Goal: Information Seeking & Learning: Learn about a topic

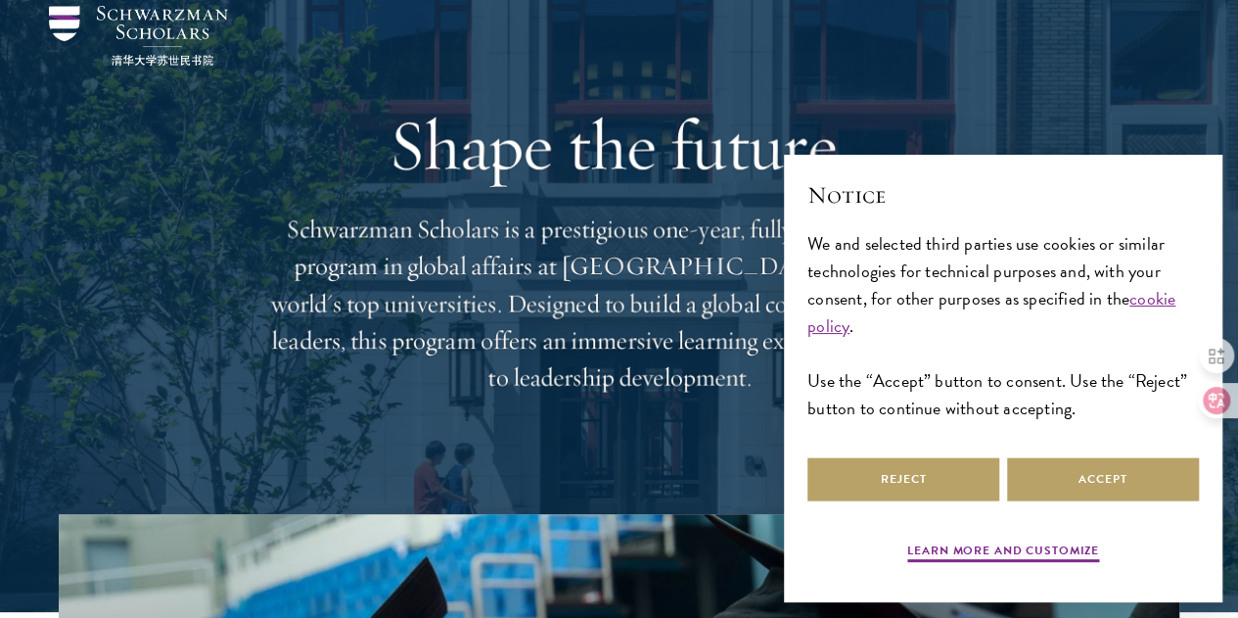
scroll to position [98, 0]
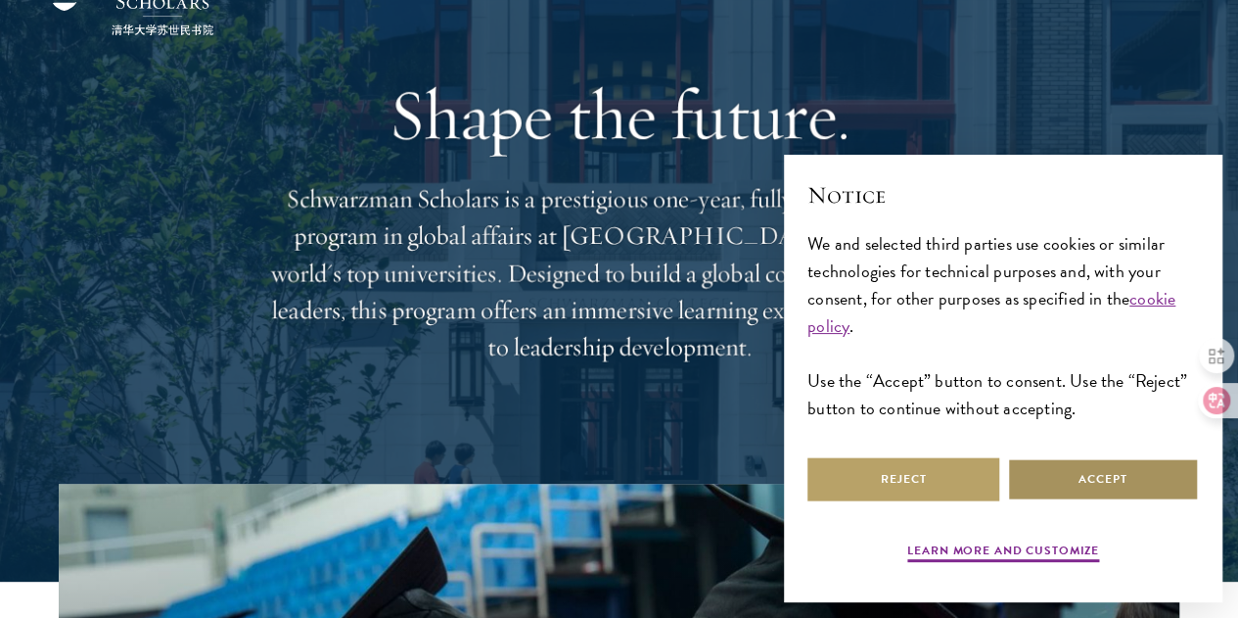
click at [1067, 481] on button "Accept" at bounding box center [1103, 479] width 192 height 44
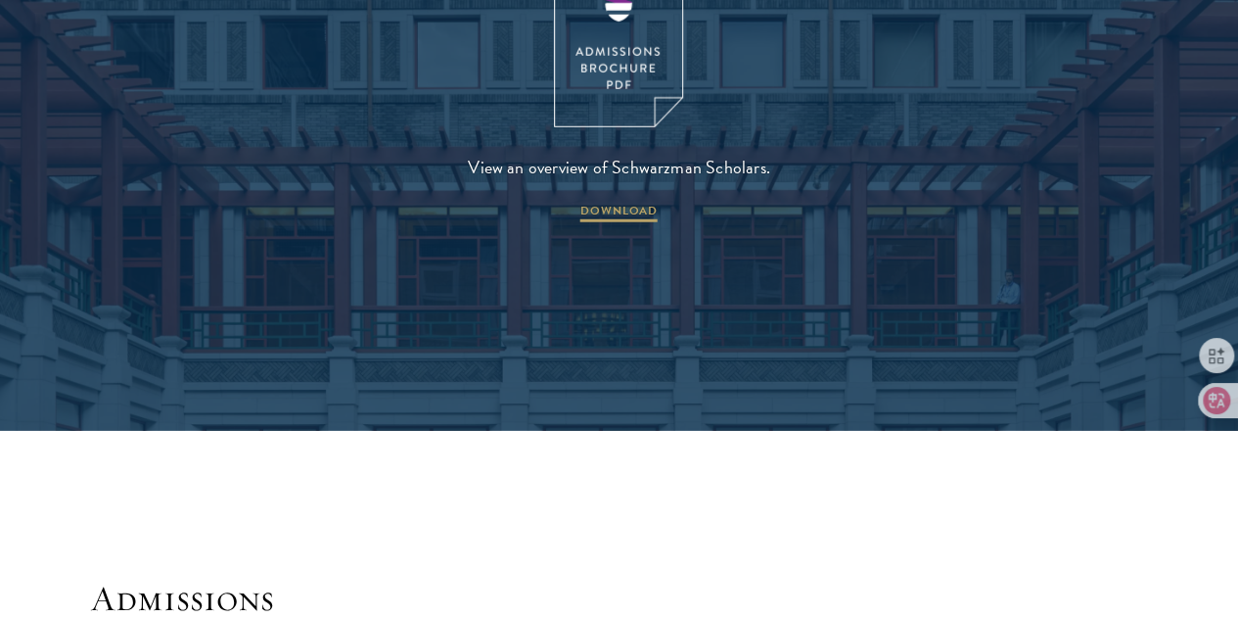
scroll to position [2741, 0]
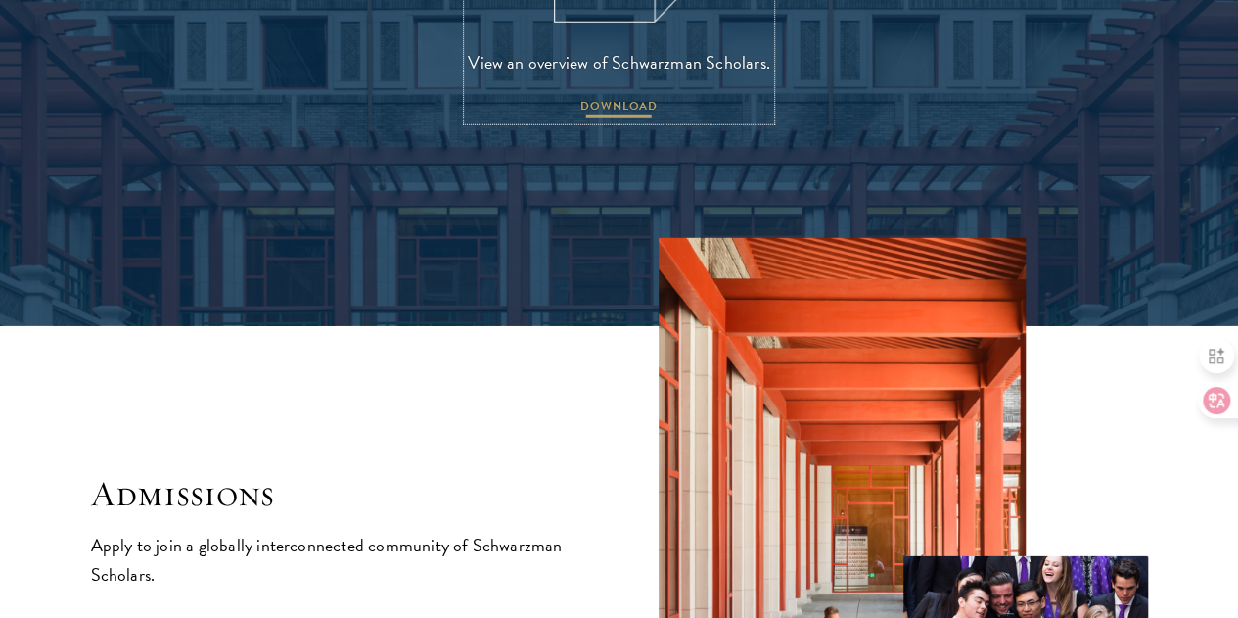
click at [647, 120] on span "DOWNLOAD" at bounding box center [618, 108] width 77 height 23
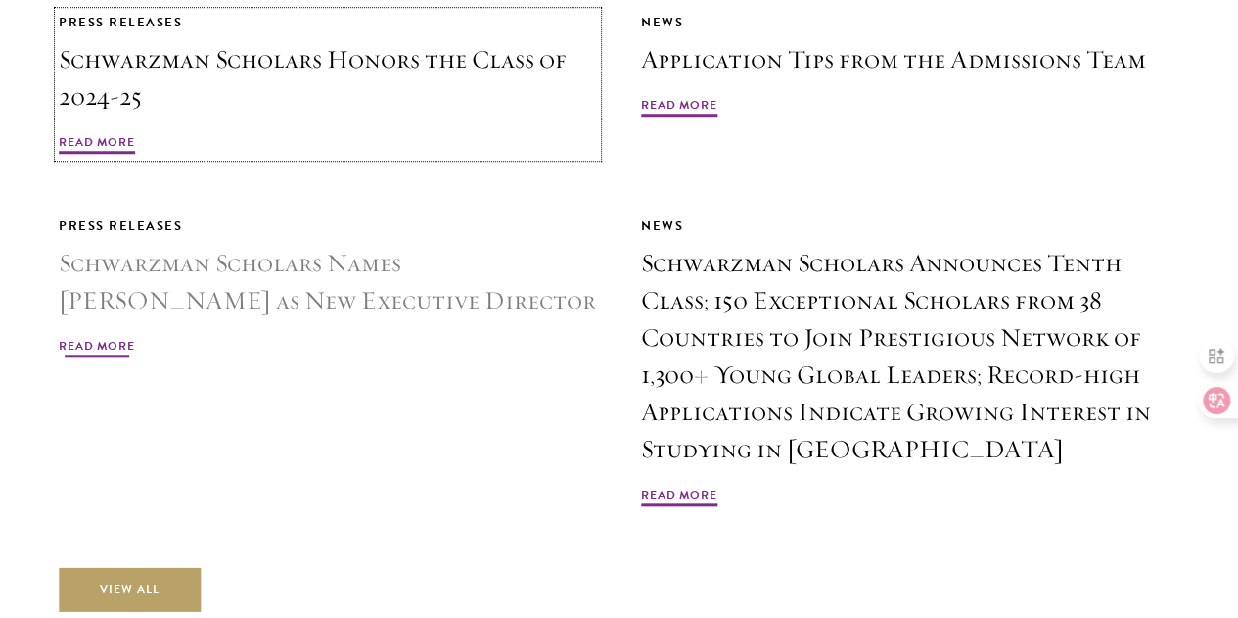
scroll to position [4503, 0]
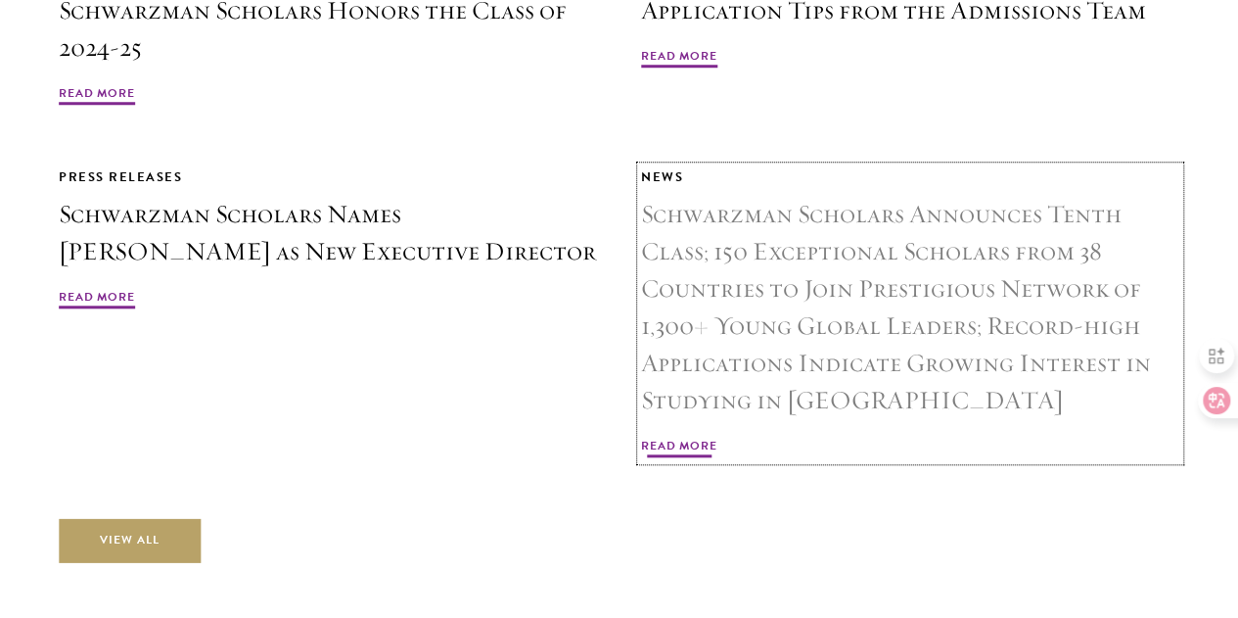
click at [718, 460] on span "Read More" at bounding box center [679, 448] width 76 height 23
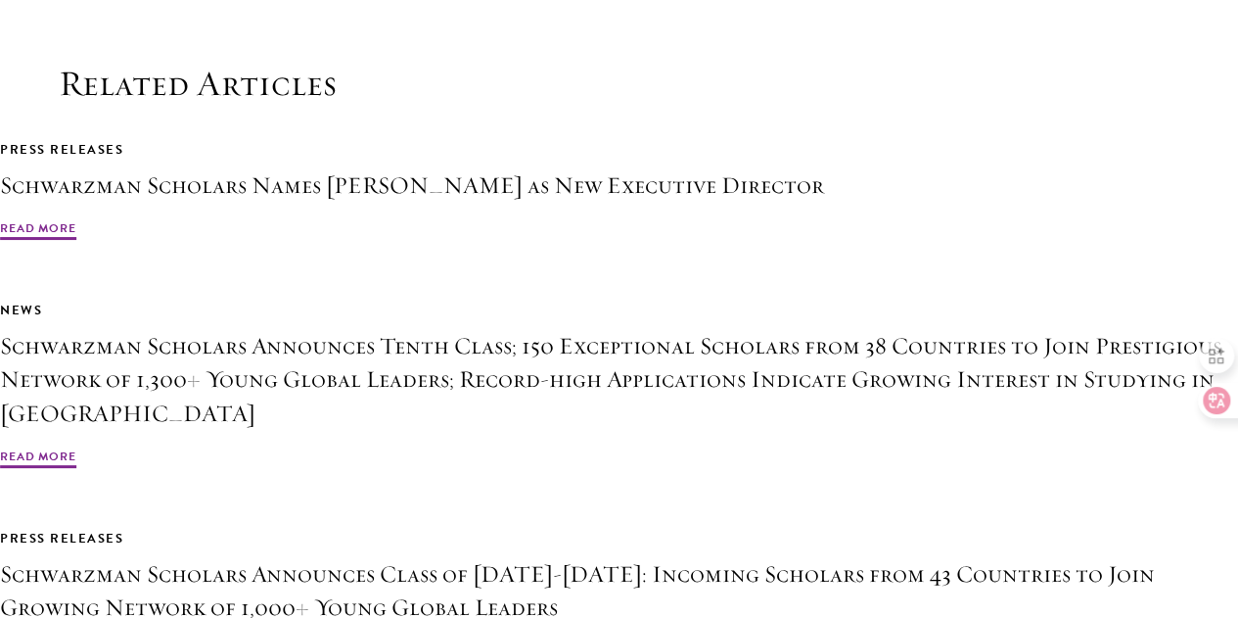
scroll to position [3891, 0]
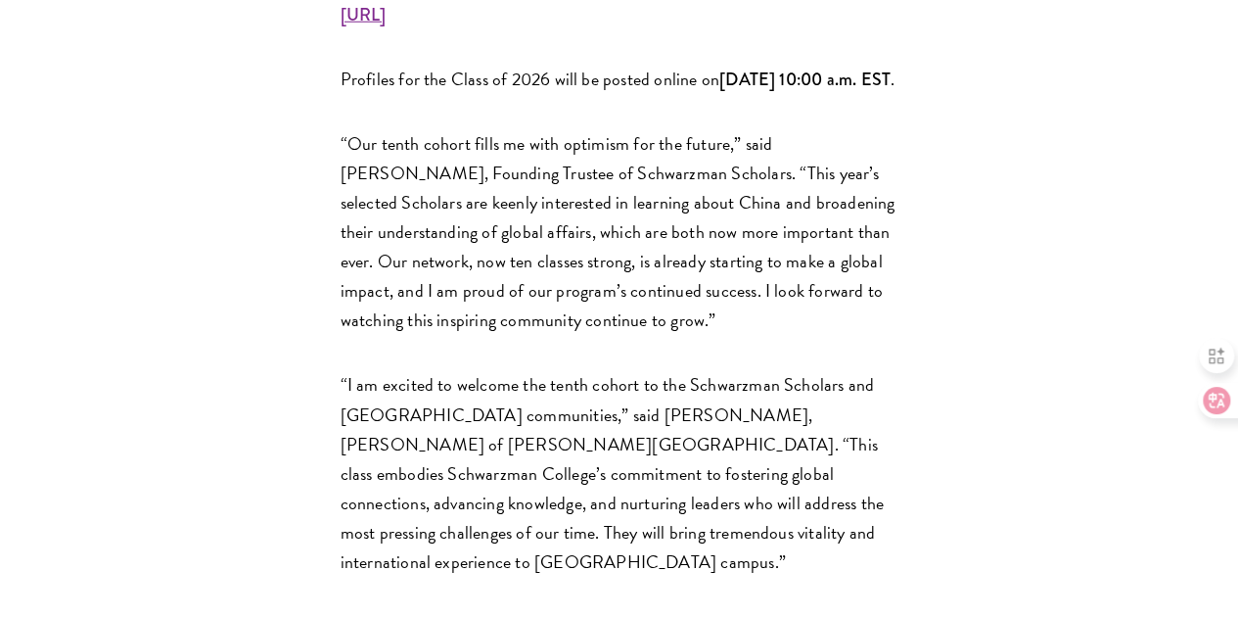
scroll to position [2937, 0]
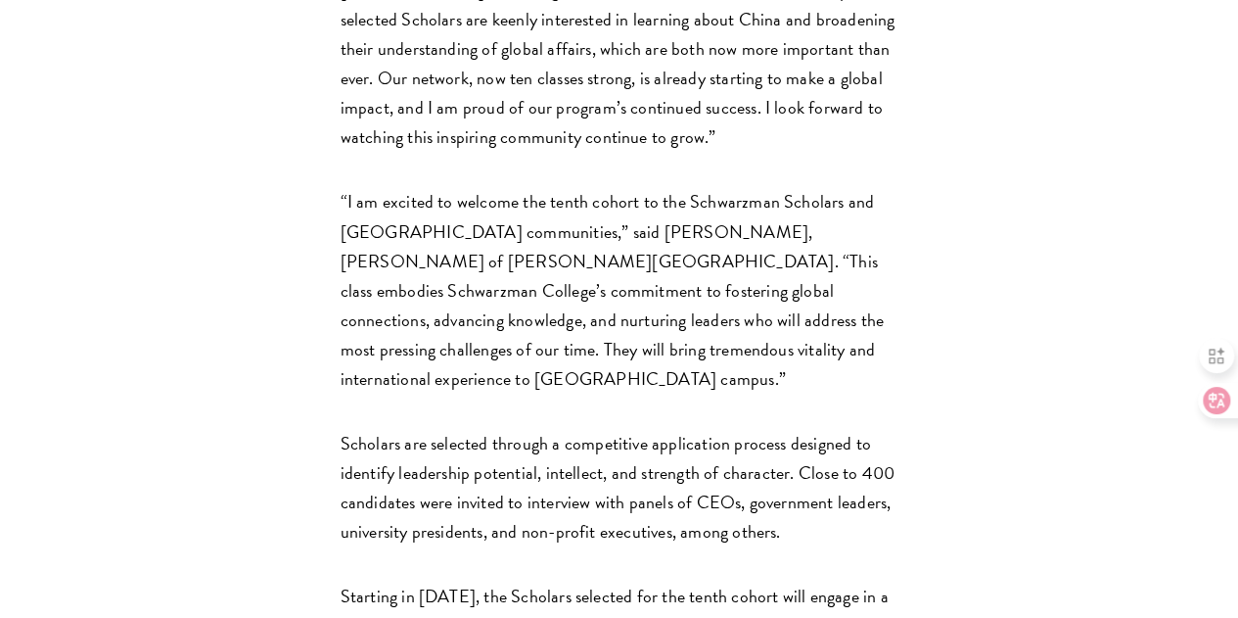
drag, startPoint x: 472, startPoint y: 206, endPoint x: 457, endPoint y: 183, distance: 26.9
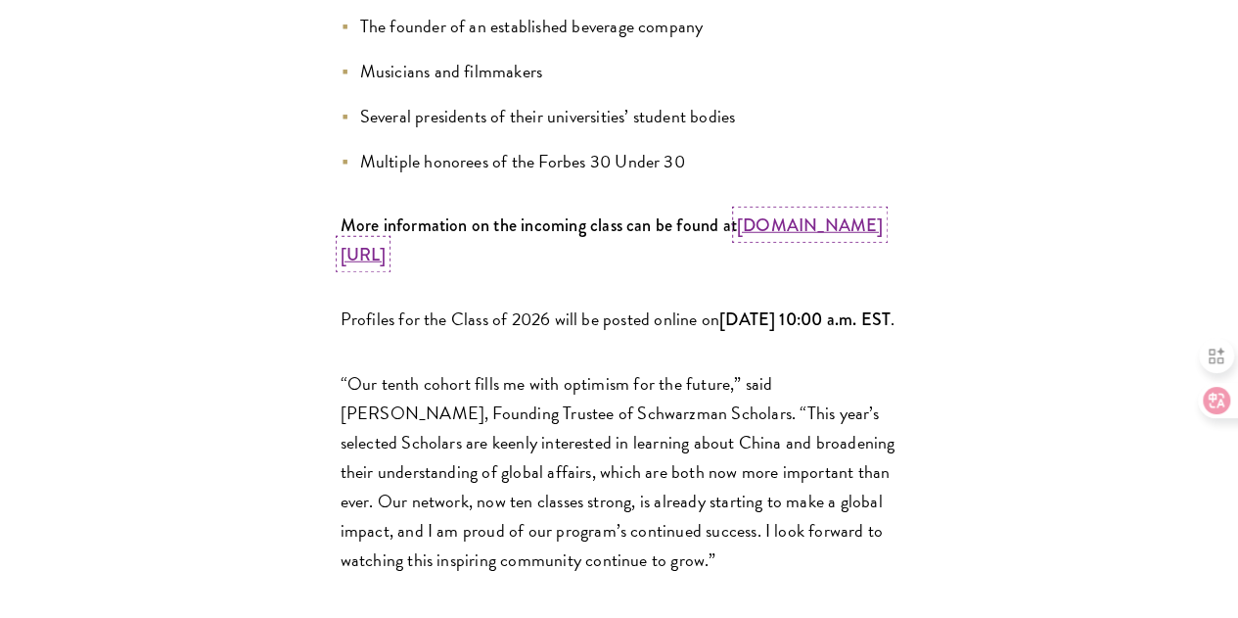
scroll to position [2545, 0]
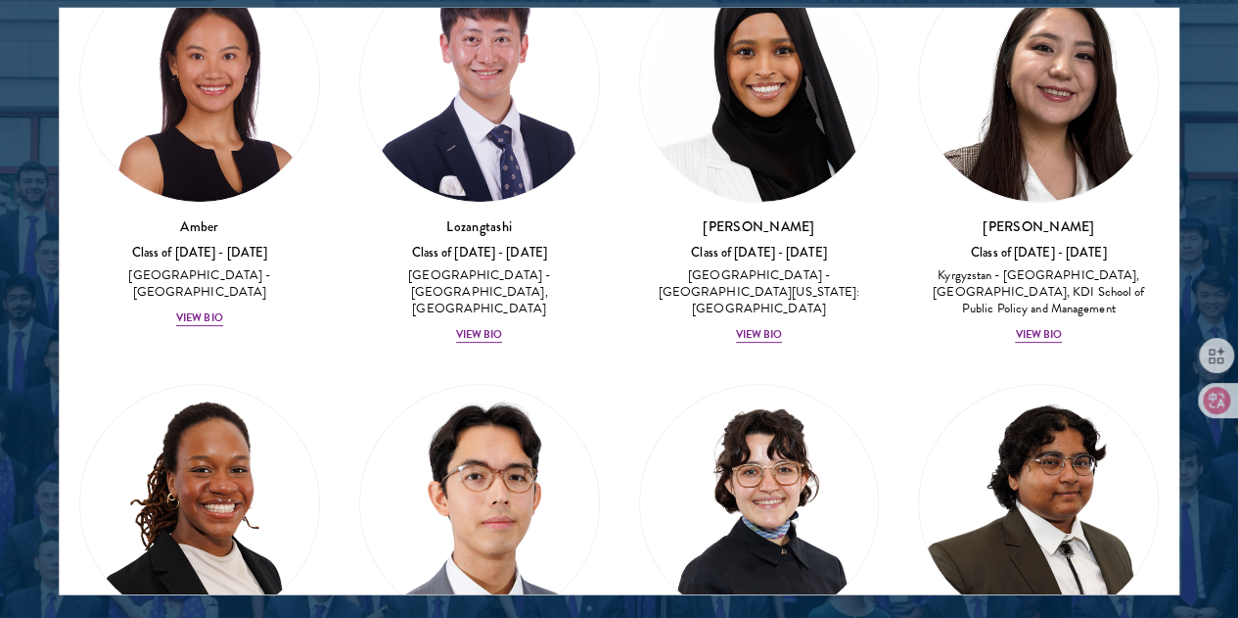
scroll to position [98, 0]
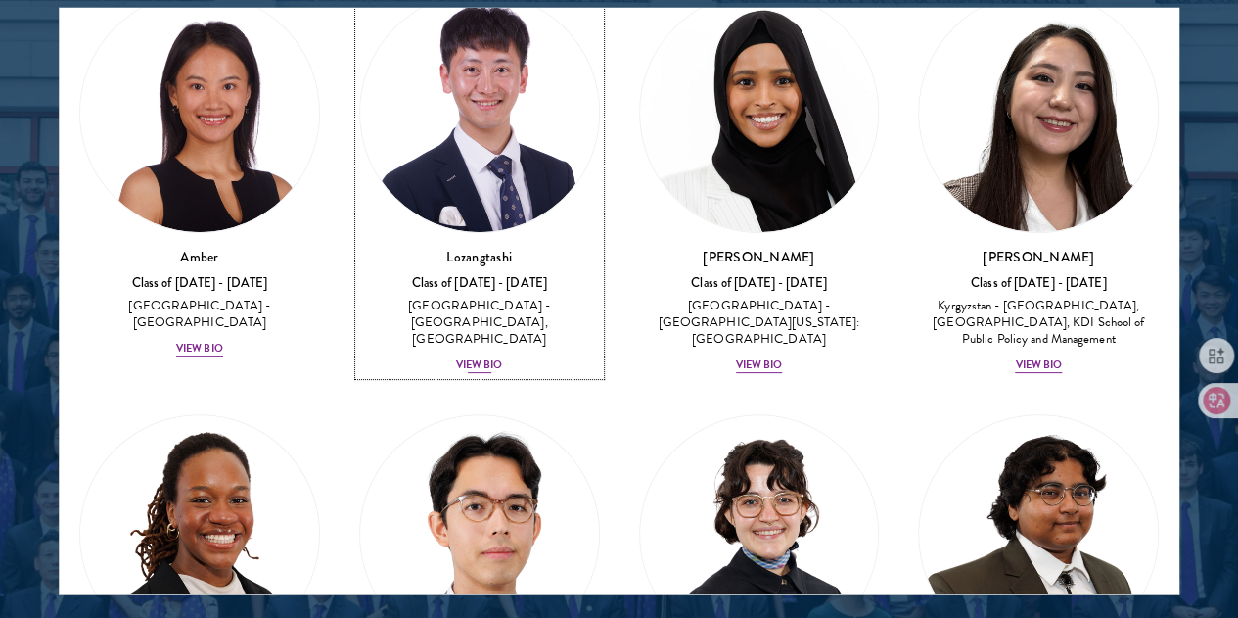
click at [456, 357] on div "View Bio" at bounding box center [479, 365] width 47 height 16
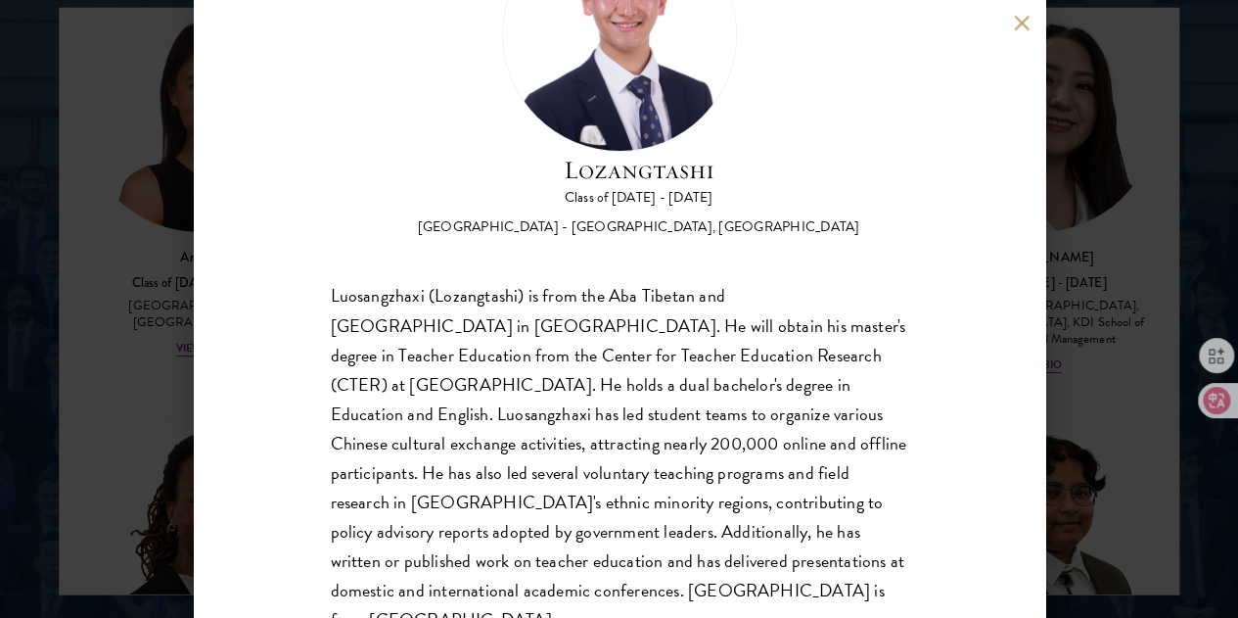
scroll to position [166, 0]
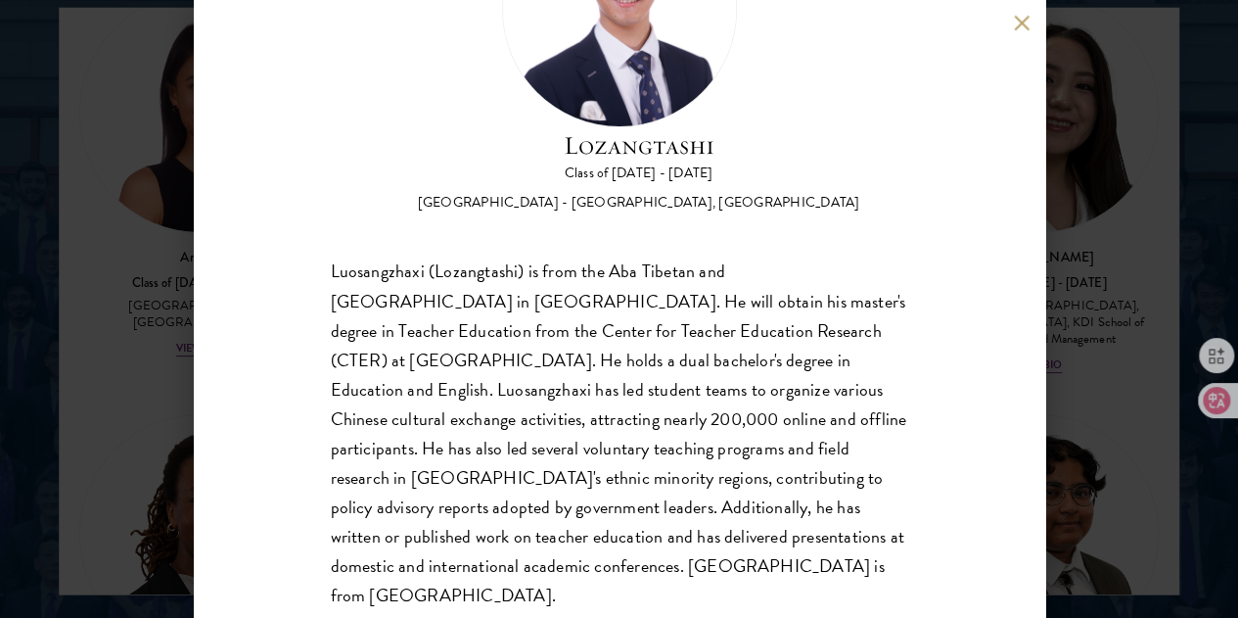
click at [194, 360] on div "Lozangtashi Class of 2025 - 2026 China - South-Central Minzu University, Beijin…" at bounding box center [620, 309] width 852 height 618
click at [182, 351] on div "Lozangtashi Class of 2025 - 2026 China - South-Central Minzu University, Beijin…" at bounding box center [619, 309] width 1238 height 618
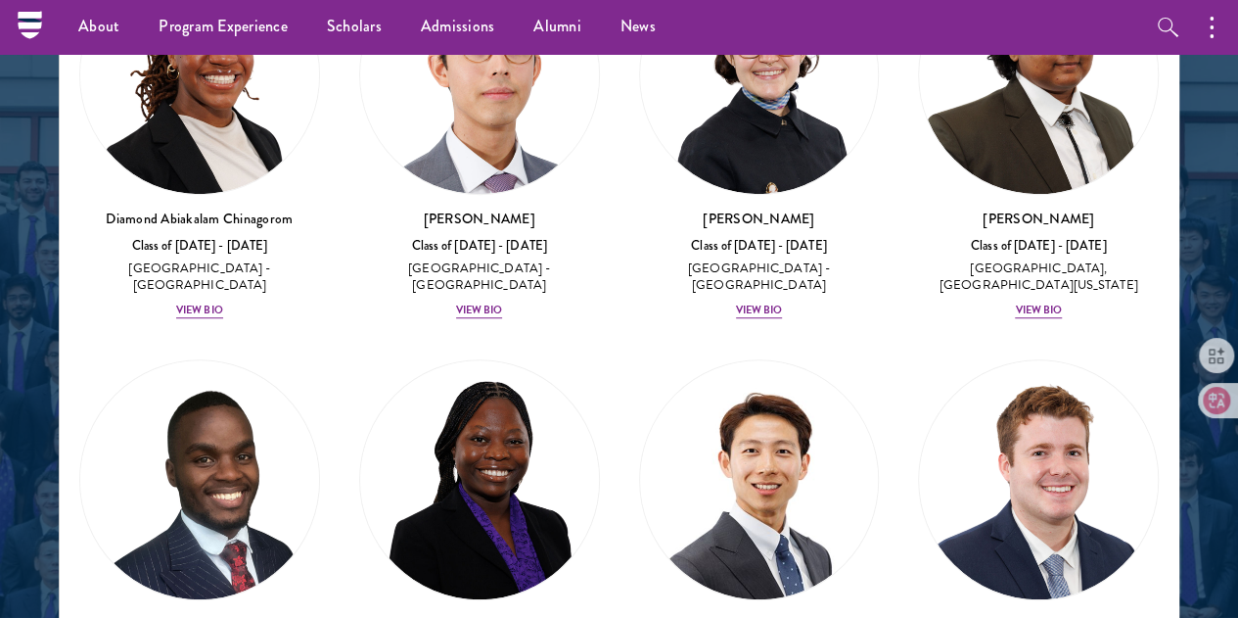
scroll to position [587, 0]
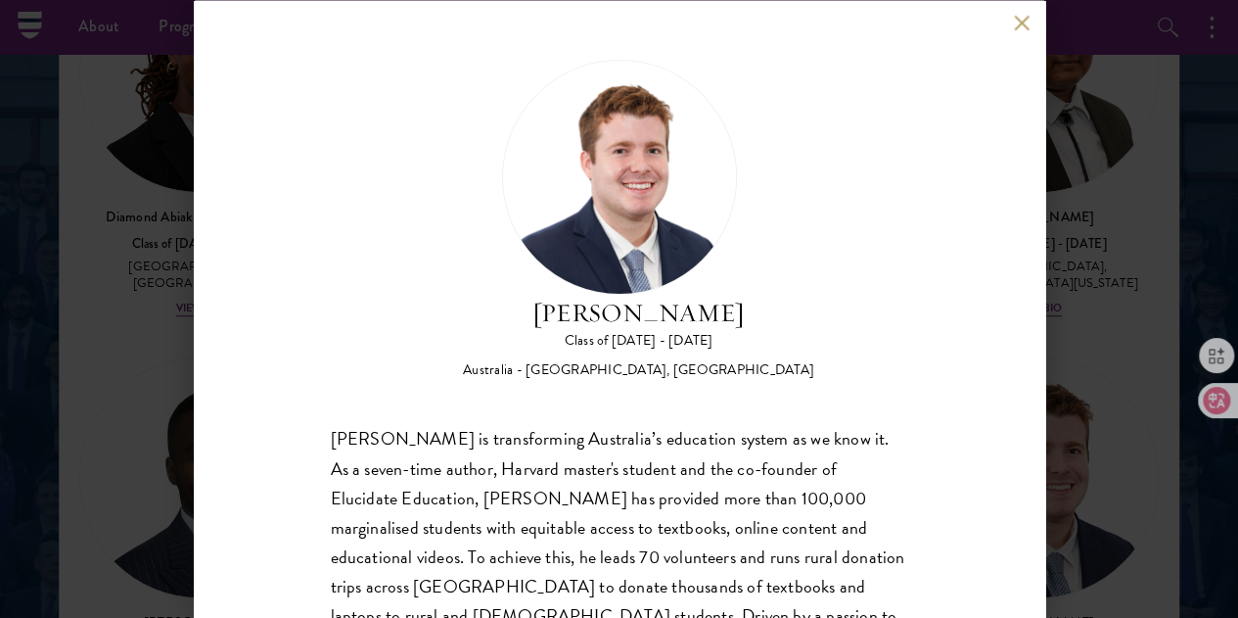
click at [134, 247] on div "Jack Anderson Class of 2025 - 2026 Australia - University of Western Australia,…" at bounding box center [619, 309] width 1238 height 618
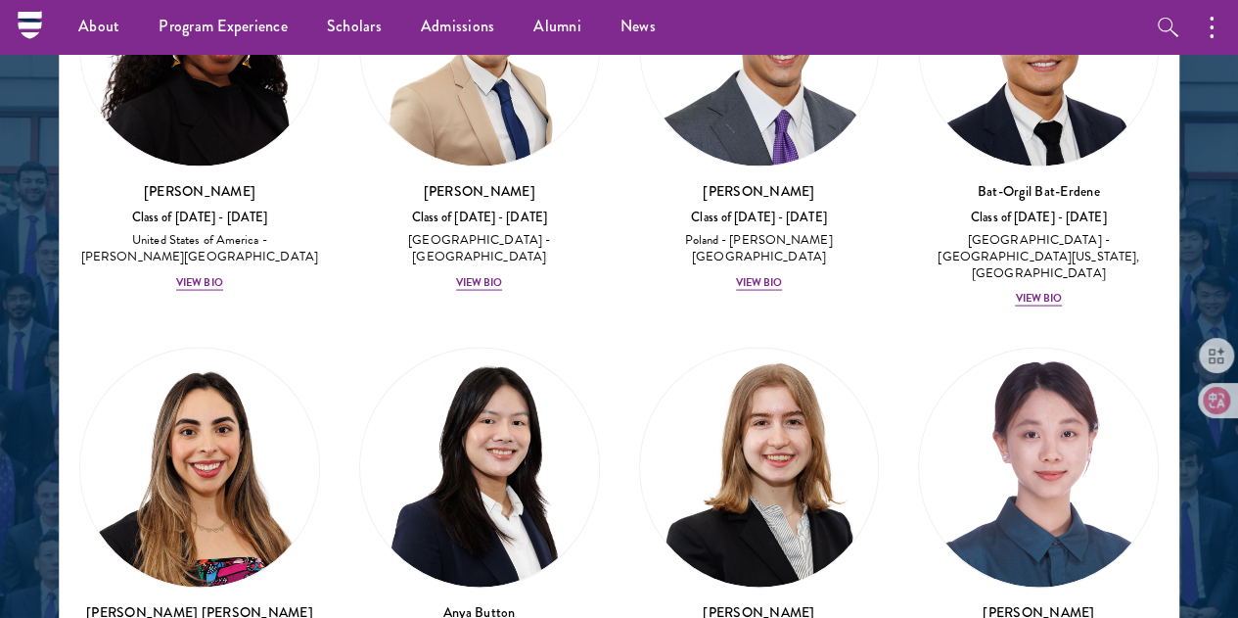
scroll to position [1880, 0]
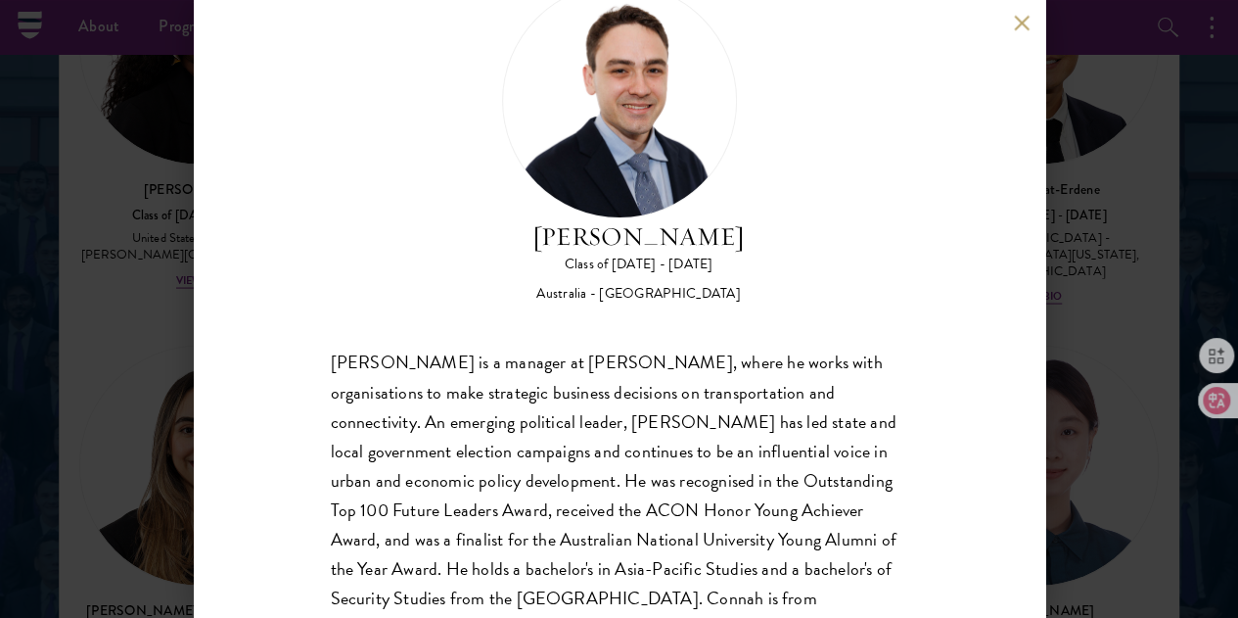
scroll to position [102, 0]
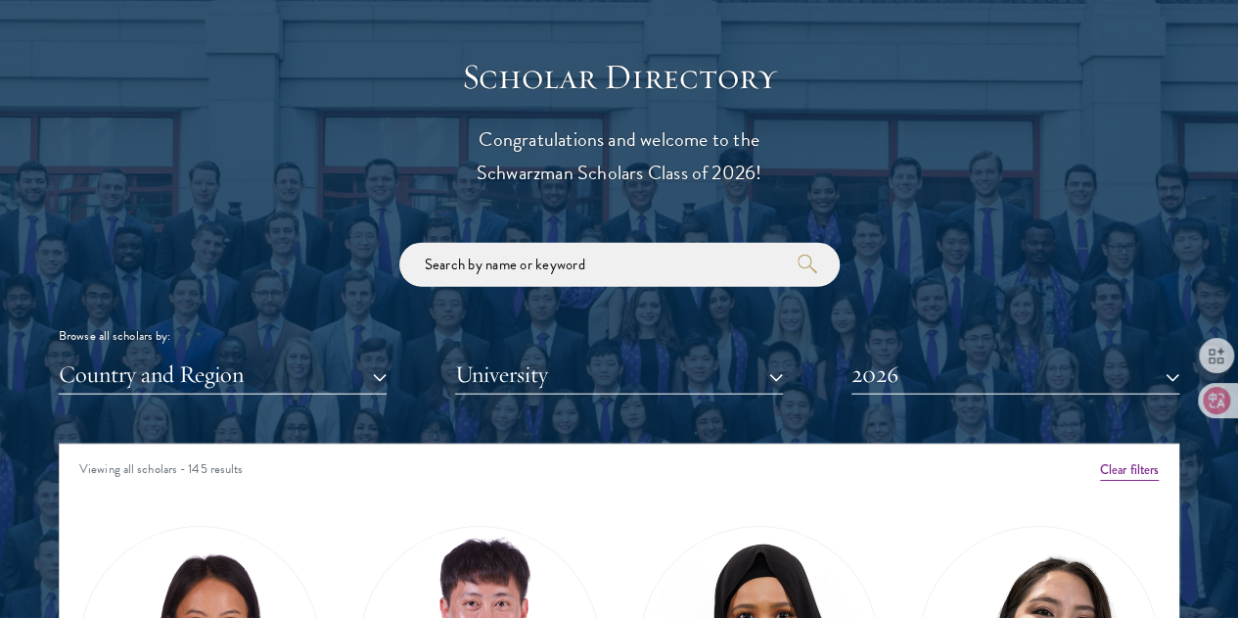
scroll to position [2251, 0]
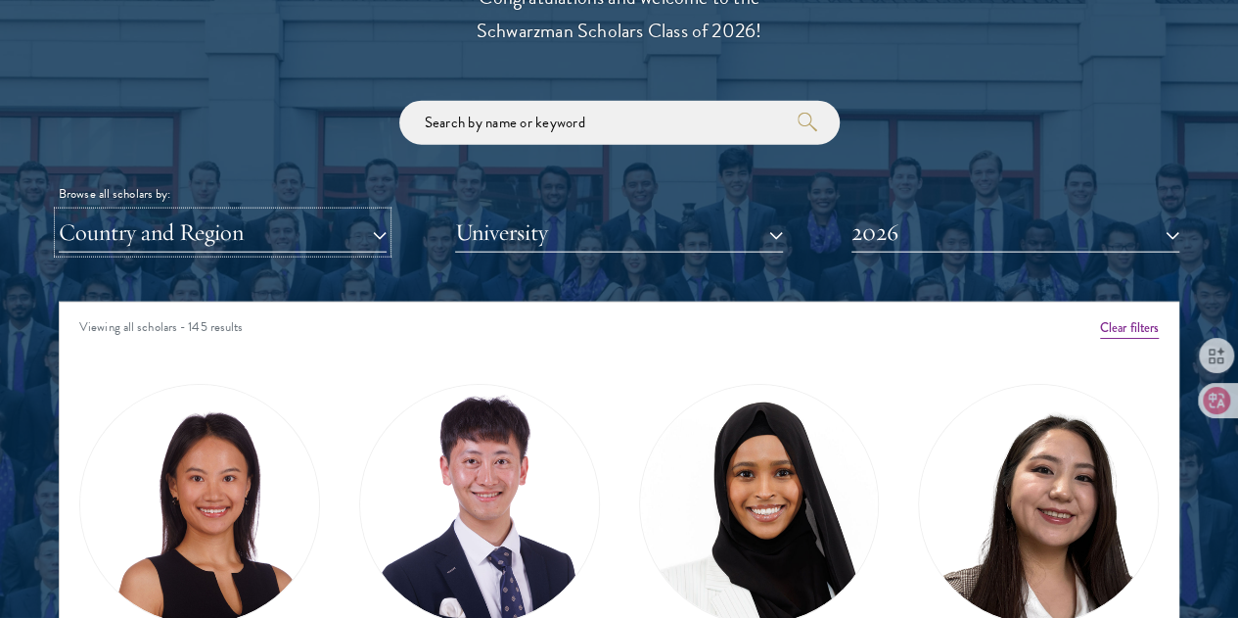
click at [376, 212] on button "Country and Region" at bounding box center [223, 232] width 328 height 40
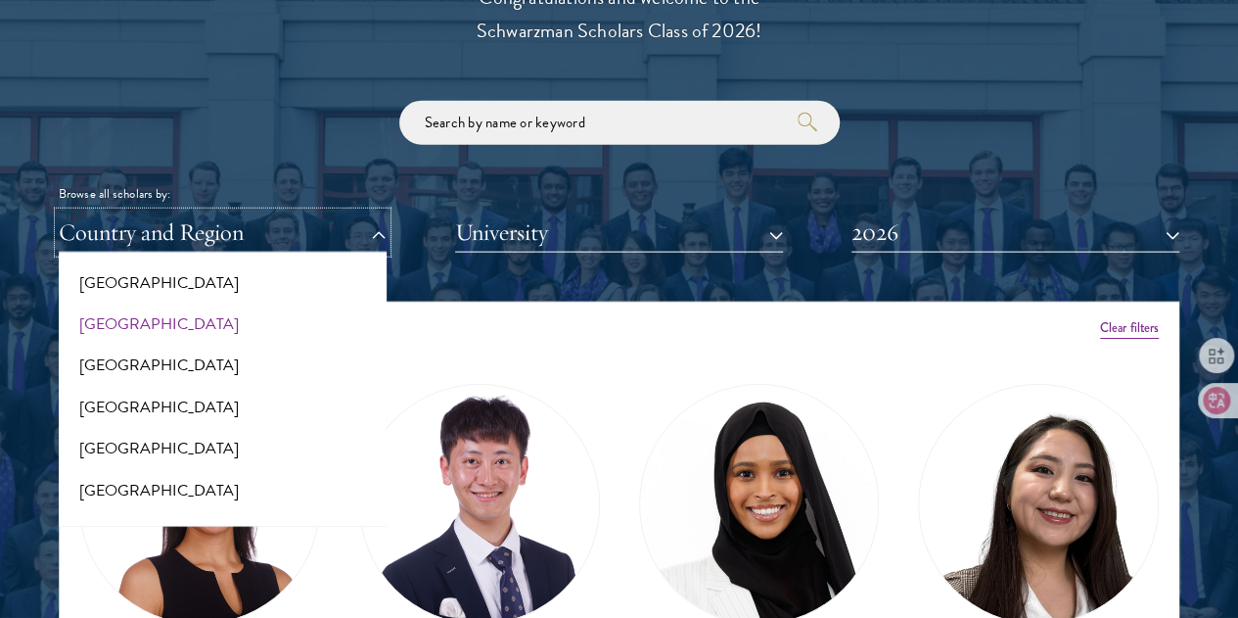
scroll to position [2937, 0]
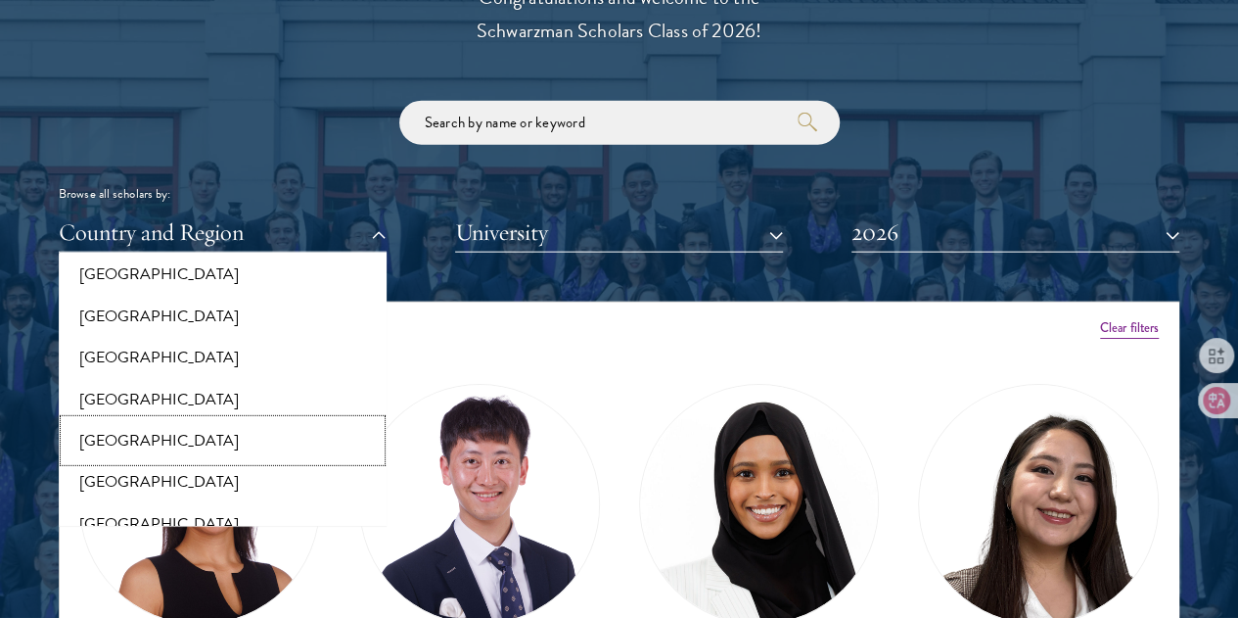
click at [233, 420] on button "[GEOGRAPHIC_DATA]" at bounding box center [223, 440] width 316 height 41
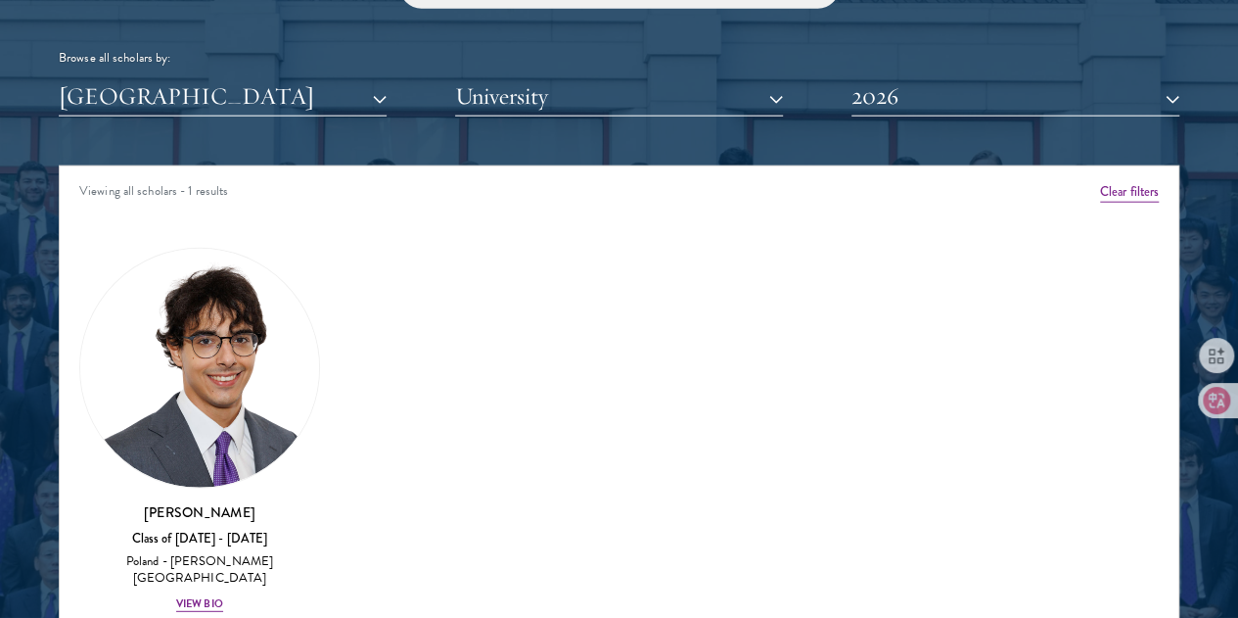
scroll to position [2545, 0]
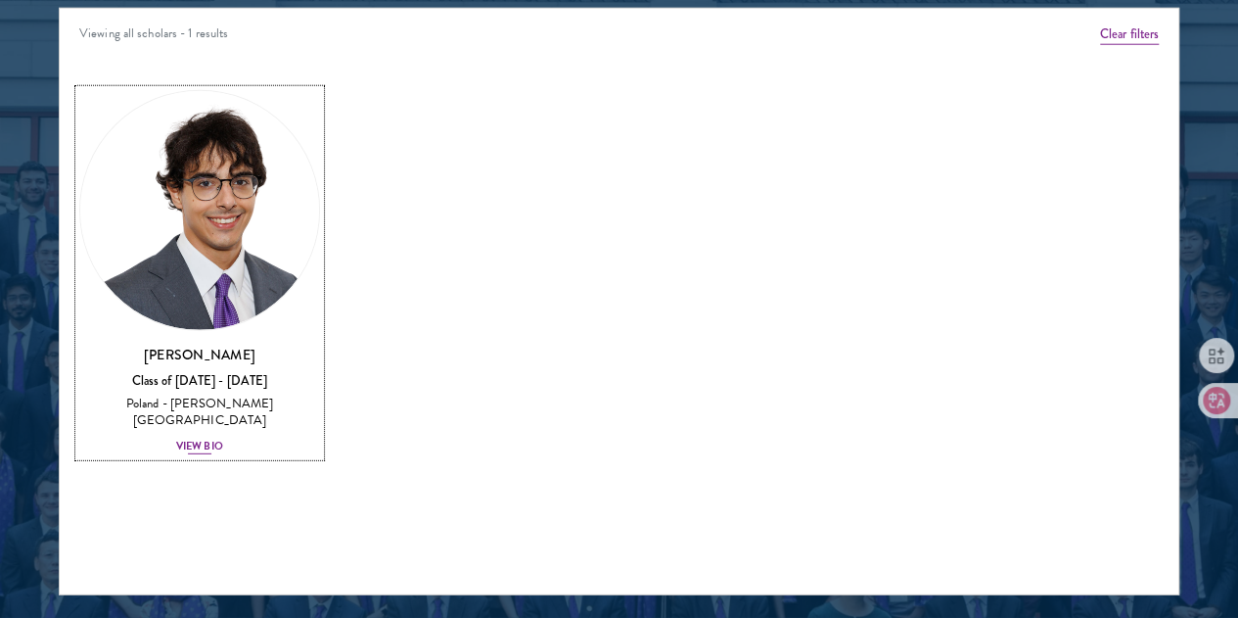
click at [223, 439] on div "View Bio" at bounding box center [199, 447] width 47 height 16
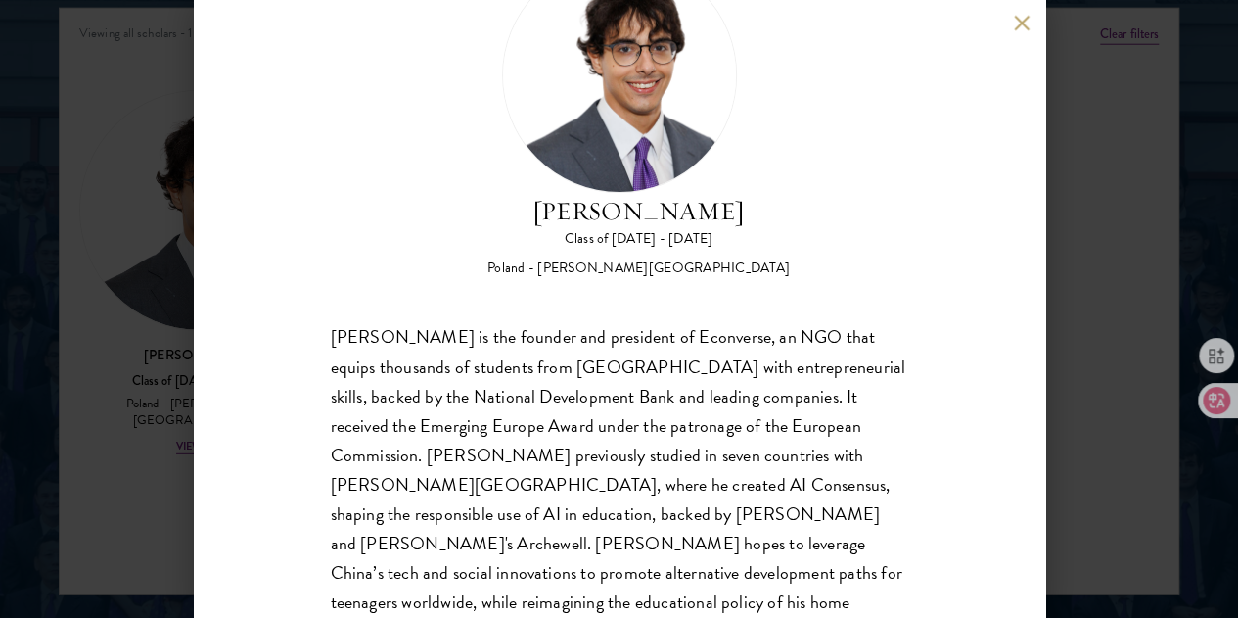
scroll to position [102, 0]
click at [141, 212] on div "[PERSON_NAME] Class of [DATE] - [DATE] [GEOGRAPHIC_DATA] - [PERSON_NAME][GEOGRA…" at bounding box center [619, 309] width 1238 height 618
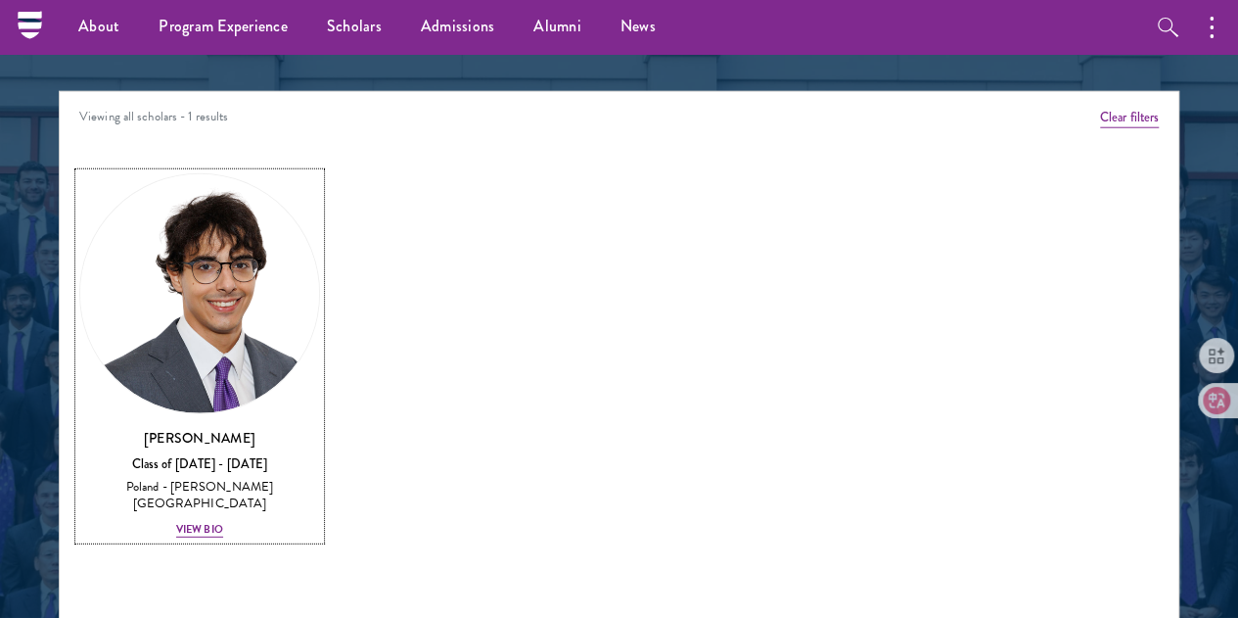
scroll to position [2154, 0]
